Goal: Information Seeking & Learning: Check status

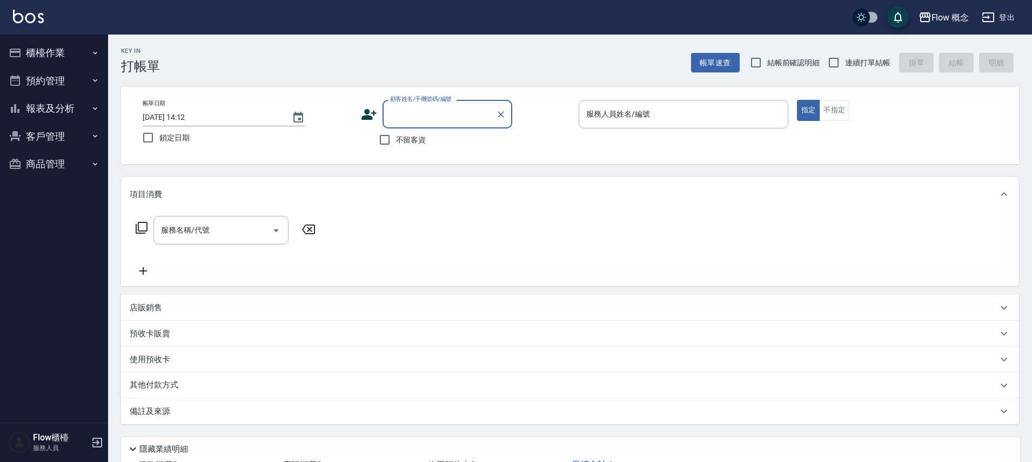
click at [38, 111] on button "報表及分析" at bounding box center [53, 109] width 99 height 28
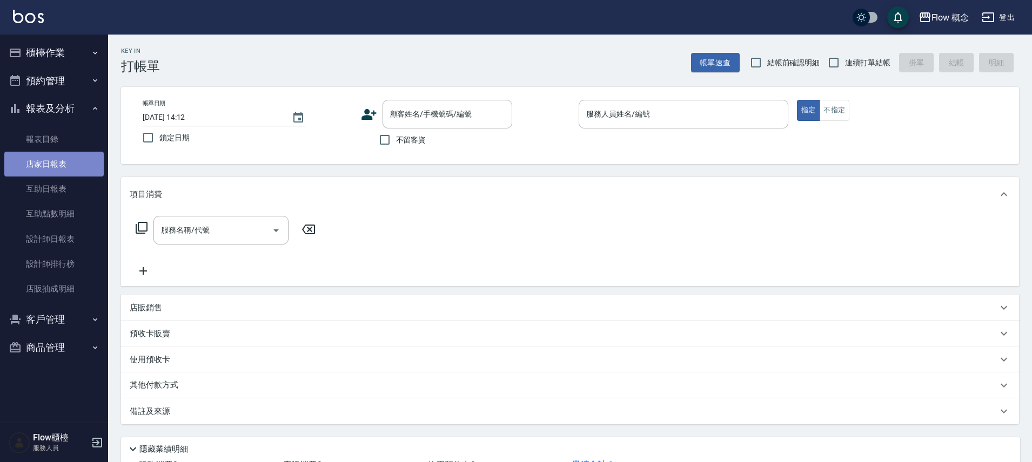
click at [49, 156] on link "店家日報表" at bounding box center [53, 164] width 99 height 25
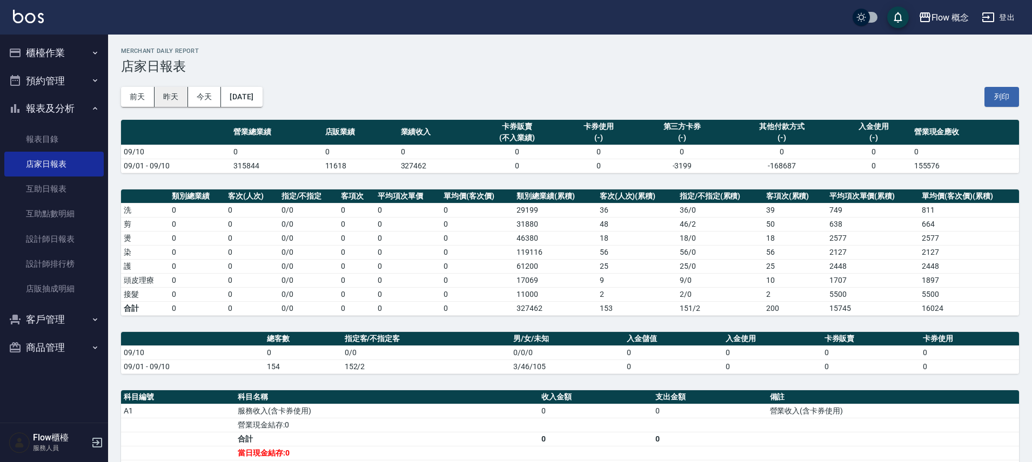
click at [173, 98] on button "昨天" at bounding box center [170, 97] width 33 height 20
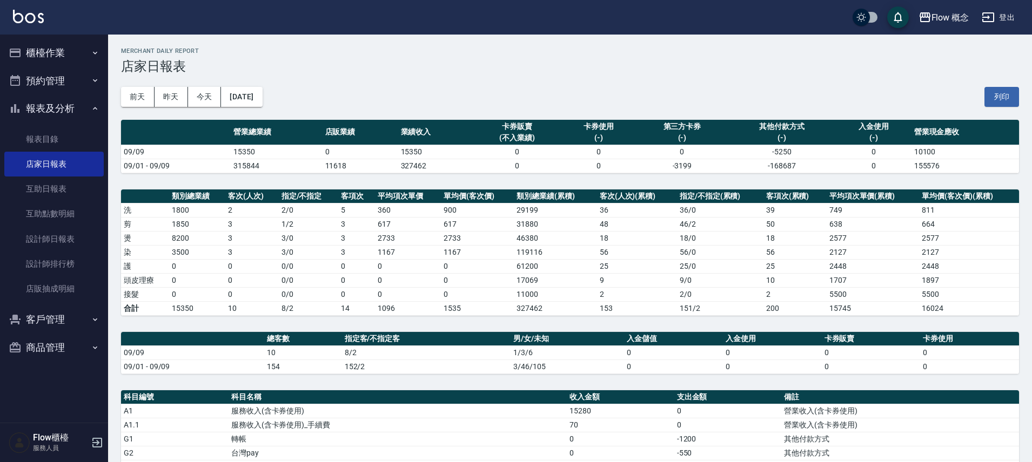
click at [50, 107] on button "報表及分析" at bounding box center [53, 109] width 99 height 28
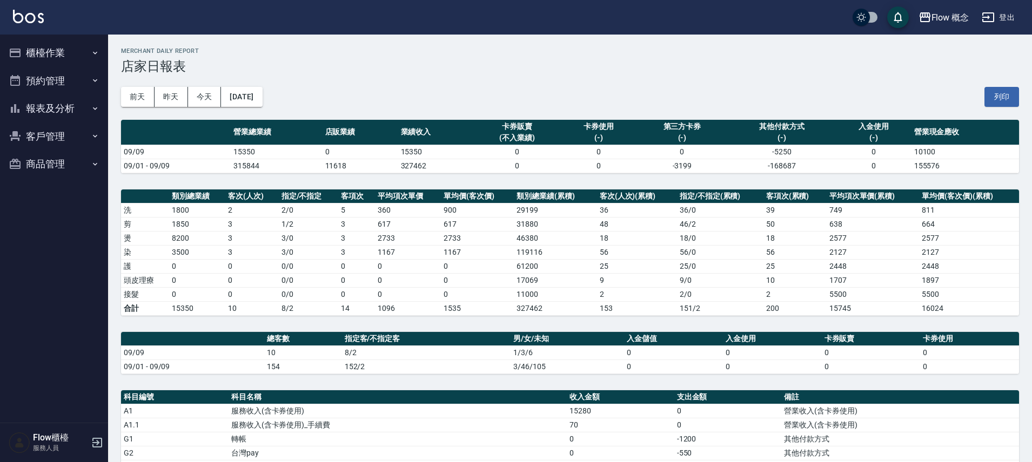
click at [58, 49] on button "櫃檯作業" at bounding box center [53, 53] width 99 height 28
click at [48, 49] on button "櫃檯作業" at bounding box center [53, 53] width 99 height 28
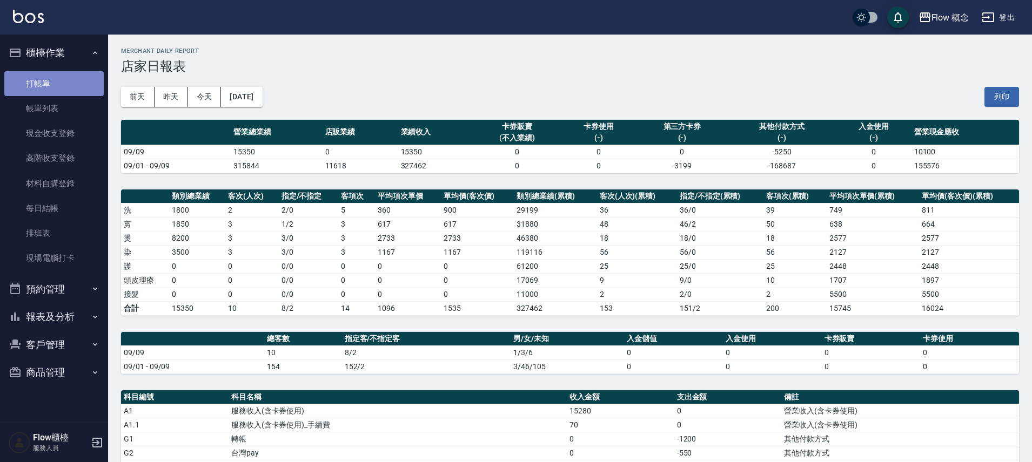
click at [60, 77] on link "打帳單" at bounding box center [53, 83] width 99 height 25
